Goal: Check status: Check status

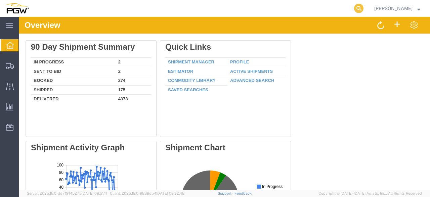
click at [363, 9] on icon at bounding box center [358, 8] width 9 height 9
click at [235, 11] on input "search" at bounding box center [252, 8] width 204 height 16
drag, startPoint x: 159, startPoint y: 10, endPoint x: 39, endPoint y: -1, distance: 120.0
click at [150, 0] on input "667181" at bounding box center [252, 8] width 204 height 16
type input "667181"
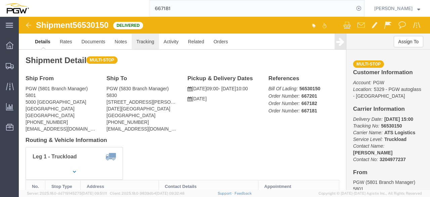
click link "Tracking"
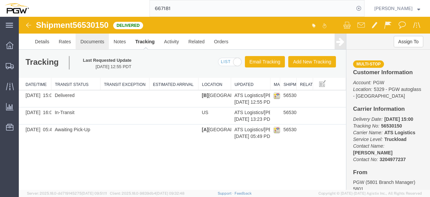
click at [90, 42] on link "Documents" at bounding box center [92, 42] width 33 height 16
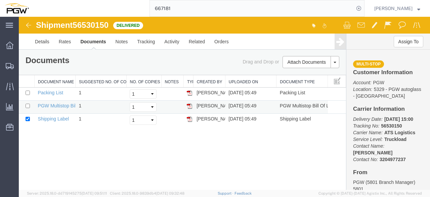
click at [190, 105] on img at bounding box center [189, 105] width 5 height 5
